Goal: Find specific page/section: Find specific page/section

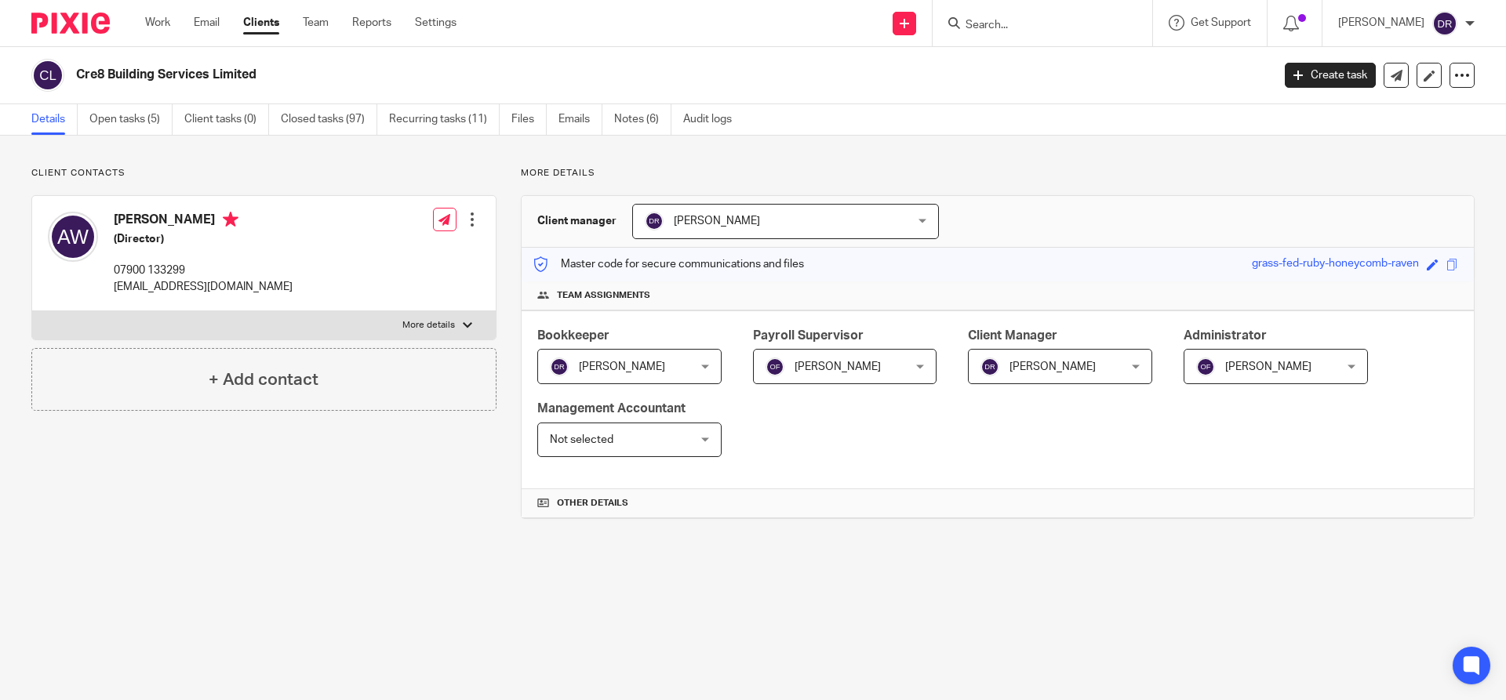
click at [997, 23] on input "Search" at bounding box center [1034, 26] width 141 height 14
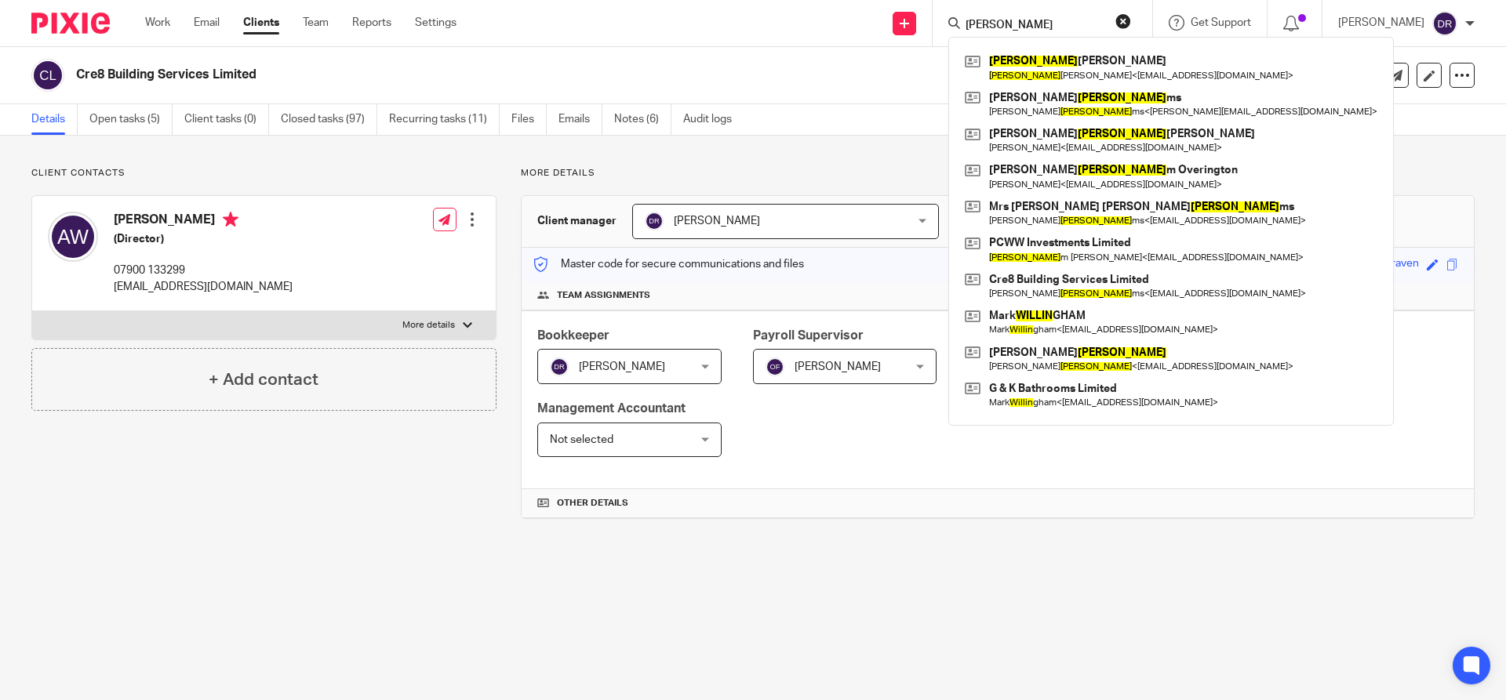
type input "[PERSON_NAME]"
click button "submit" at bounding box center [0, 0] width 0 height 0
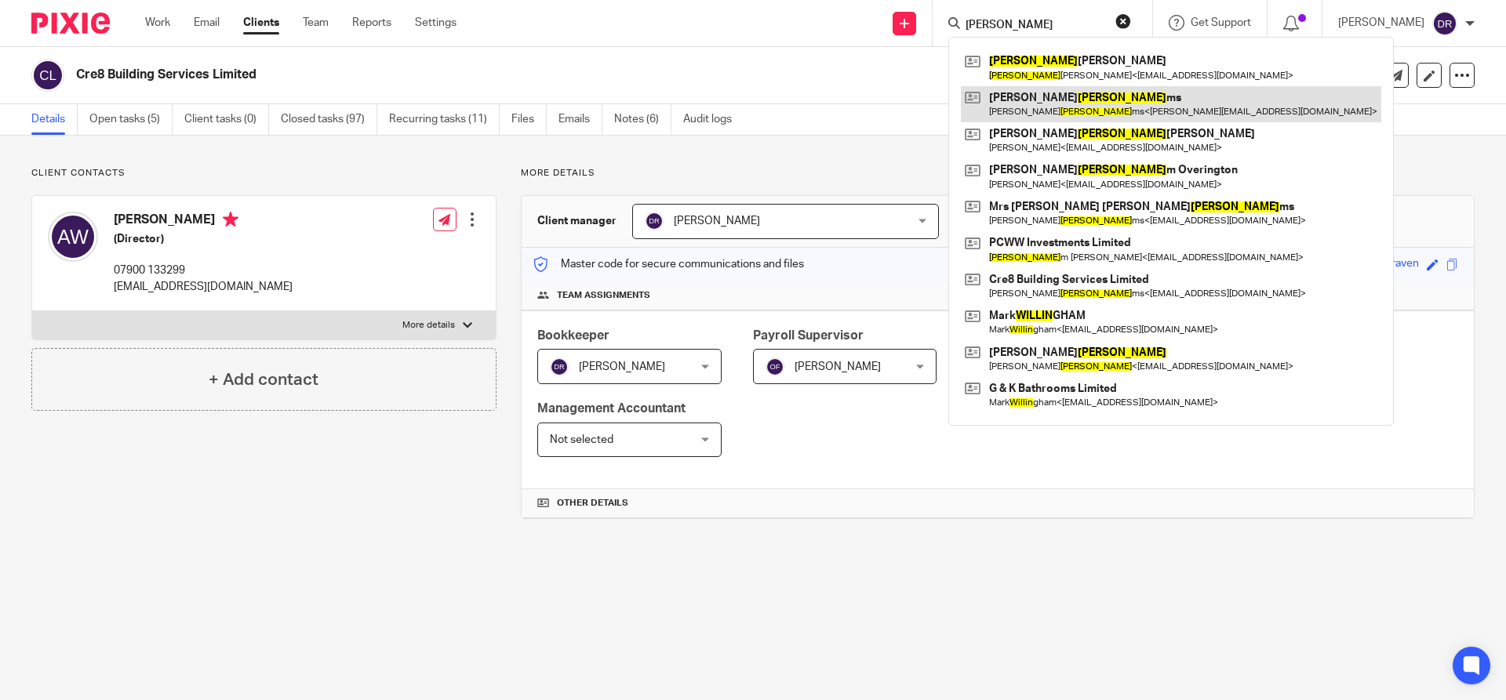
click at [1104, 98] on link at bounding box center [1171, 104] width 420 height 36
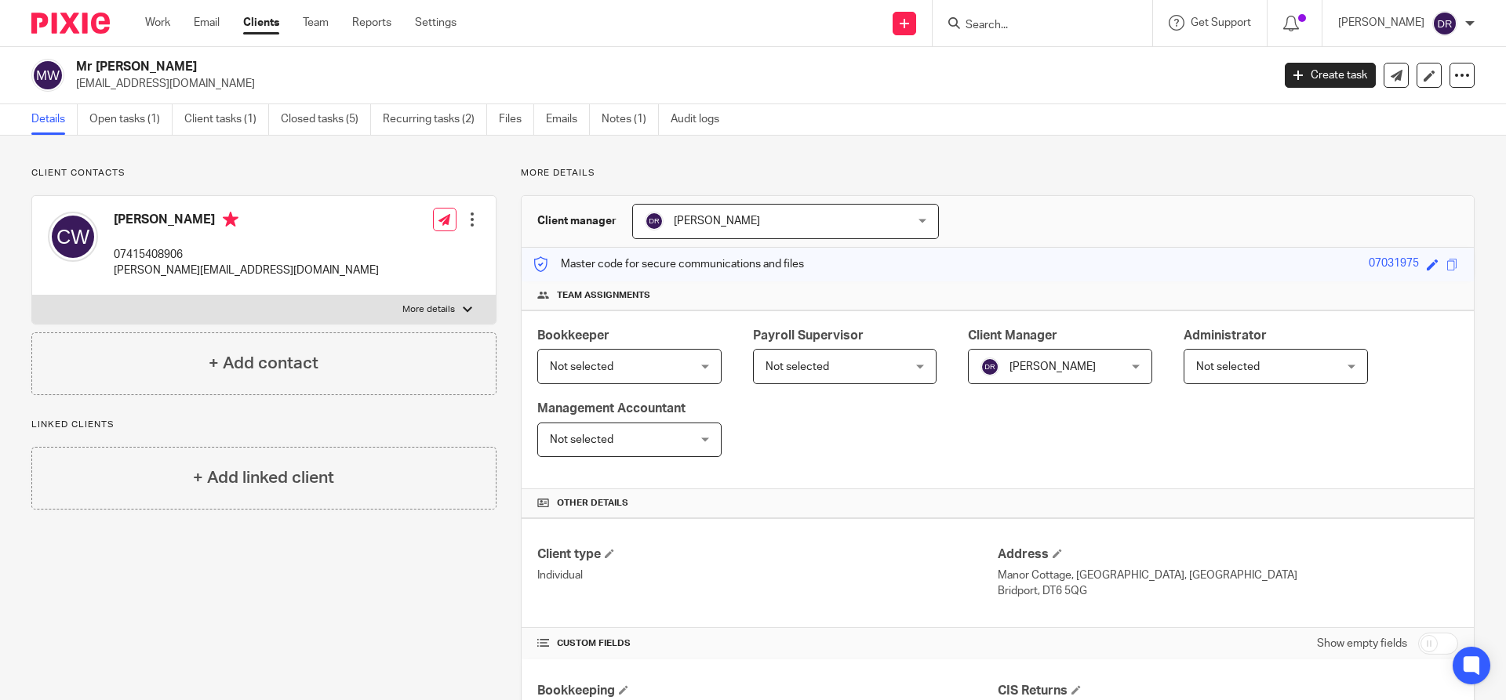
click at [1033, 27] on input "Search" at bounding box center [1034, 26] width 141 height 14
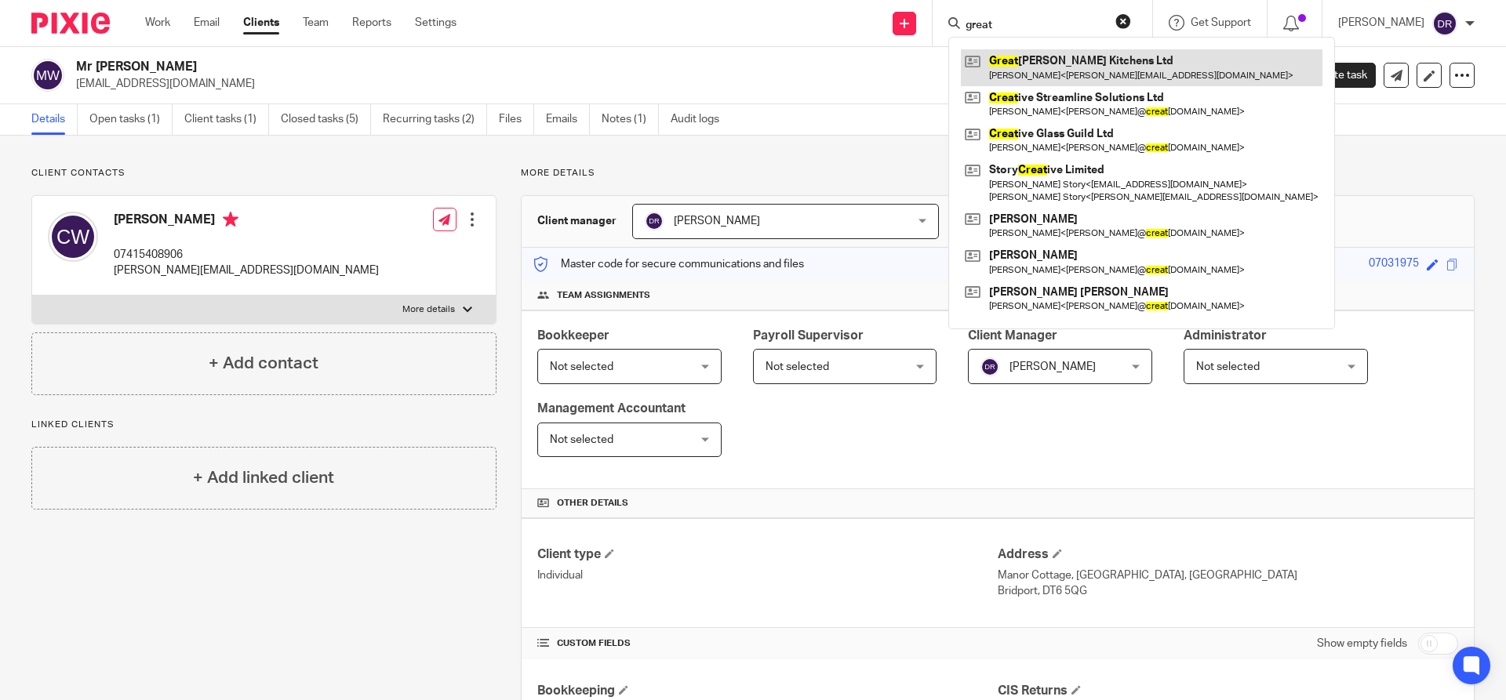
type input "great"
click at [1084, 71] on link at bounding box center [1142, 67] width 362 height 36
